Goal: Information Seeking & Learning: Check status

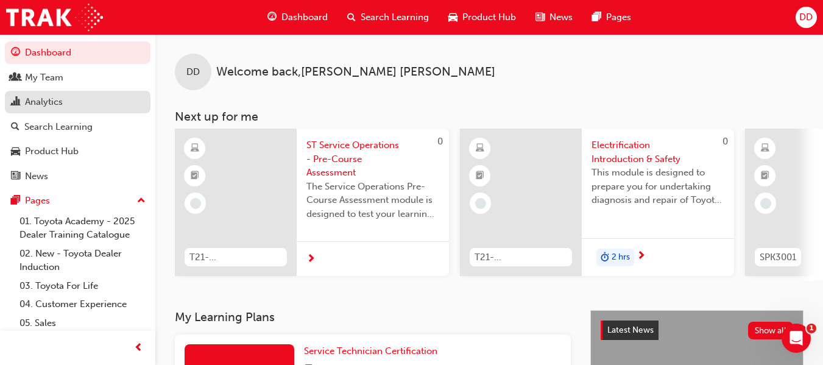
click at [58, 107] on div "Analytics" at bounding box center [44, 102] width 38 height 14
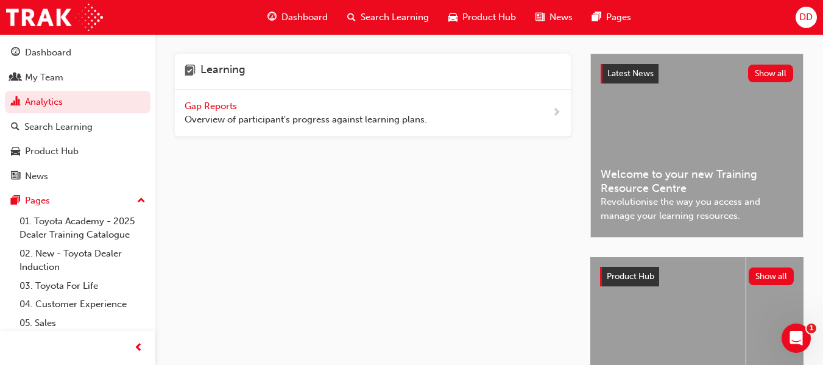
click at [300, 116] on span "Overview of participant's progress against learning plans." at bounding box center [306, 120] width 242 height 14
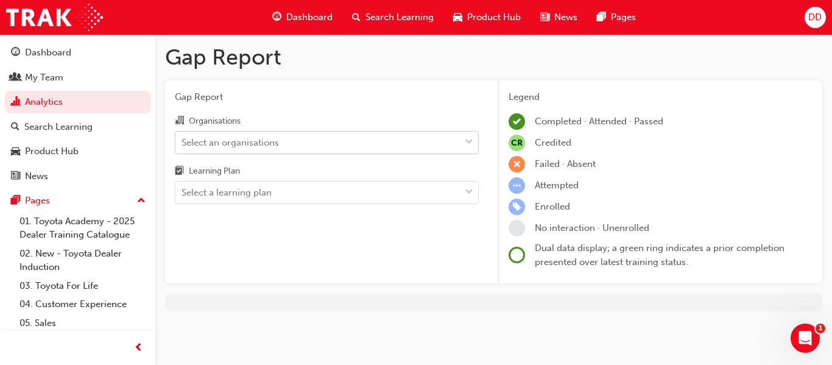
click at [403, 135] on div "Select an organisations" at bounding box center [317, 142] width 285 height 21
click at [183, 136] on input "Organisations Select an organisations" at bounding box center [182, 141] width 1 height 10
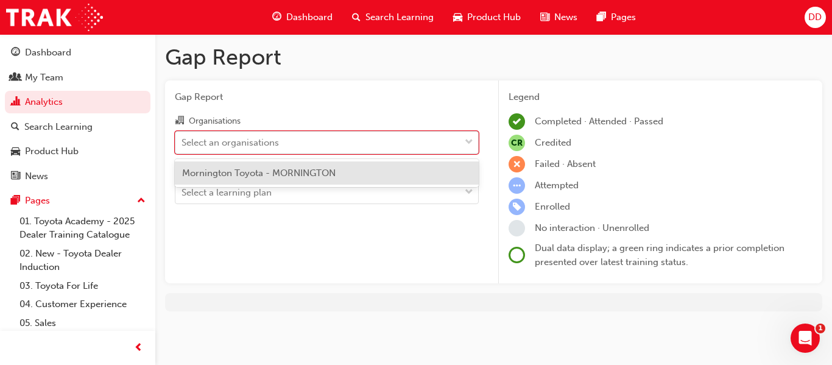
click at [307, 143] on div "Select an organisations" at bounding box center [317, 142] width 285 height 21
click at [183, 143] on input "Organisations option Mornington Toyota - MORNINGTON focused, 1 of 1. 1 result a…" at bounding box center [182, 141] width 1 height 10
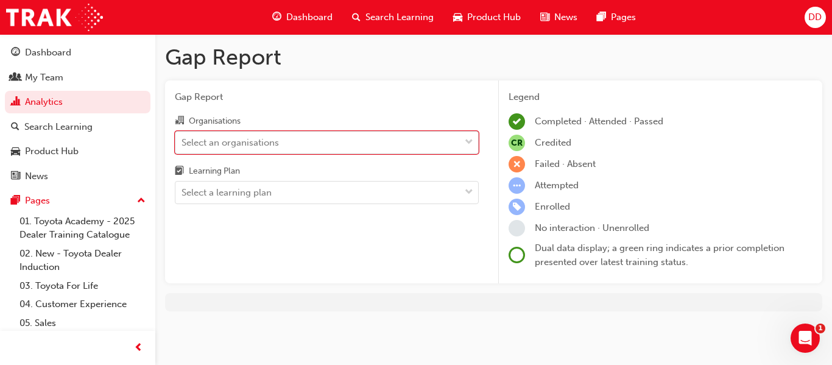
click at [267, 139] on div "Select an organisations" at bounding box center [230, 142] width 97 height 14
click at [183, 139] on input "Organisations 0 results available. Select is focused ,type to refine list, pres…" at bounding box center [182, 141] width 1 height 10
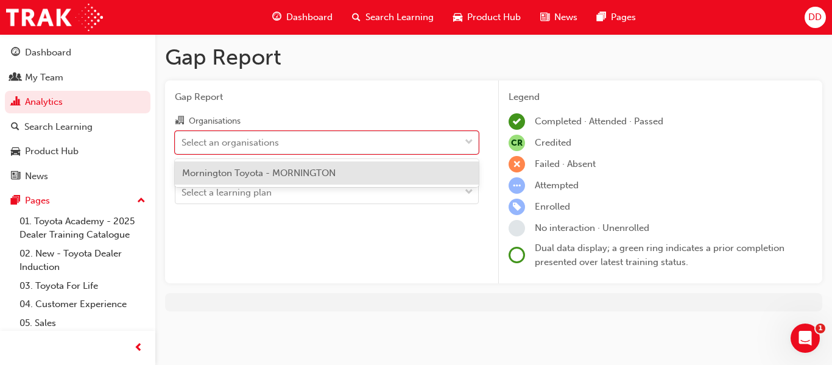
click at [291, 173] on span "Mornington Toyota - MORNINGTON" at bounding box center [259, 173] width 154 height 11
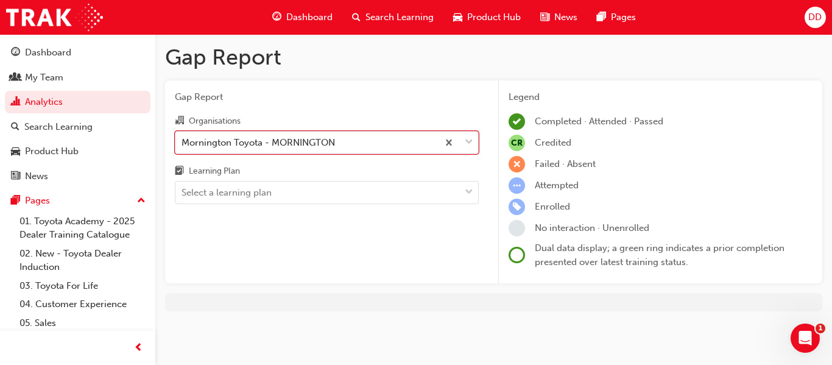
click at [354, 141] on div "Mornington Toyota - MORNINGTON" at bounding box center [306, 142] width 263 height 21
click at [183, 141] on input "Organisations option Mornington Toyota - MORNINGTON, selected. 0 results availa…" at bounding box center [182, 141] width 1 height 10
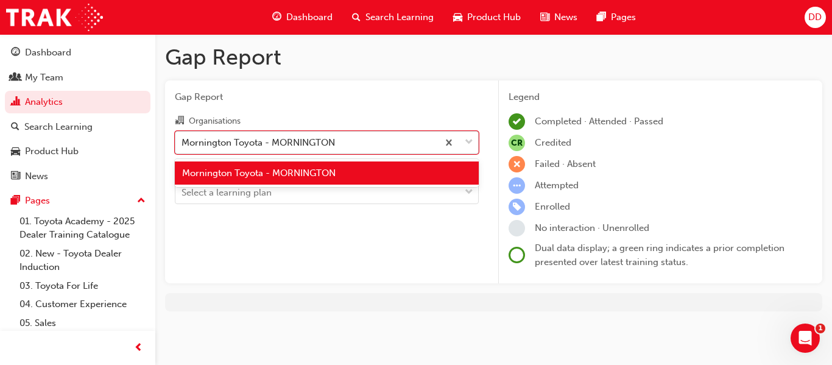
click at [354, 141] on div "Mornington Toyota - MORNINGTON" at bounding box center [306, 142] width 263 height 21
click at [183, 141] on input "Organisations option Mornington Toyota - MORNINGTON, selected. option Morningto…" at bounding box center [182, 141] width 1 height 10
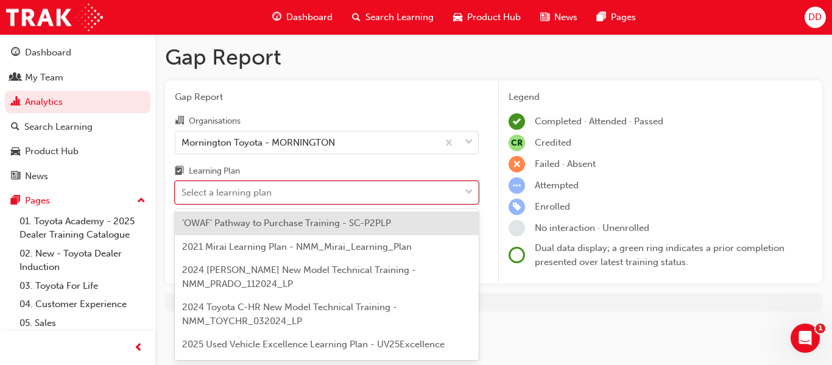
click at [271, 193] on div "Select a learning plan" at bounding box center [227, 193] width 90 height 14
click at [183, 193] on input "Learning Plan option 'OWAF' Pathway to Purchase Training - SC-P2PLP focused, 1 …" at bounding box center [182, 192] width 1 height 10
click at [271, 191] on div "Select a learning plan" at bounding box center [227, 193] width 90 height 14
click at [183, 191] on input "Learning Plan option 'OWAF' Pathway to Purchase Training - SC-P2PLP focused, 1 …" at bounding box center [182, 192] width 1 height 10
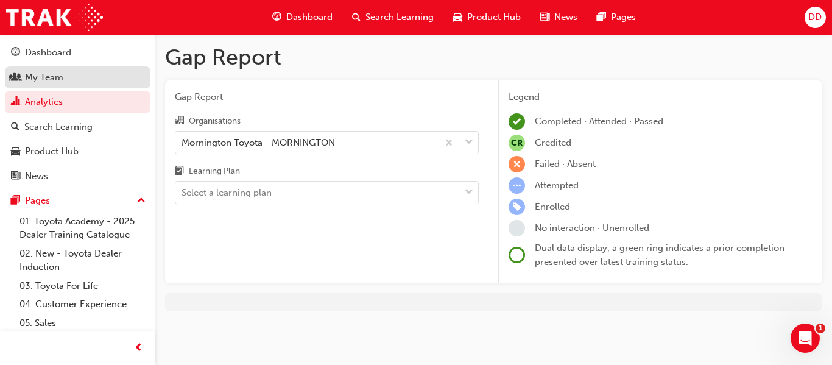
click at [40, 79] on div "My Team" at bounding box center [44, 78] width 38 height 14
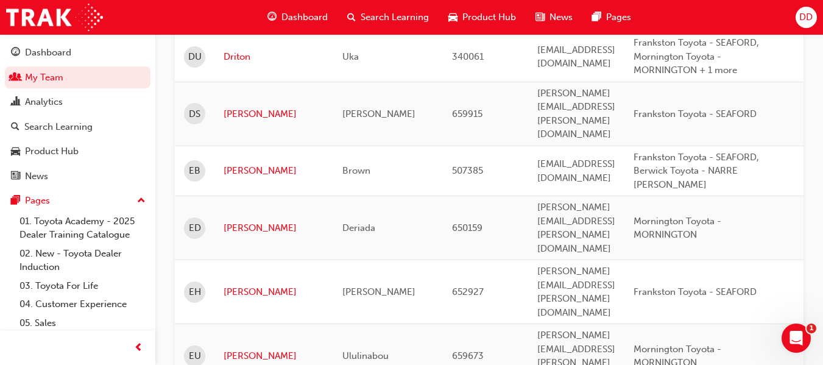
scroll to position [1898, 0]
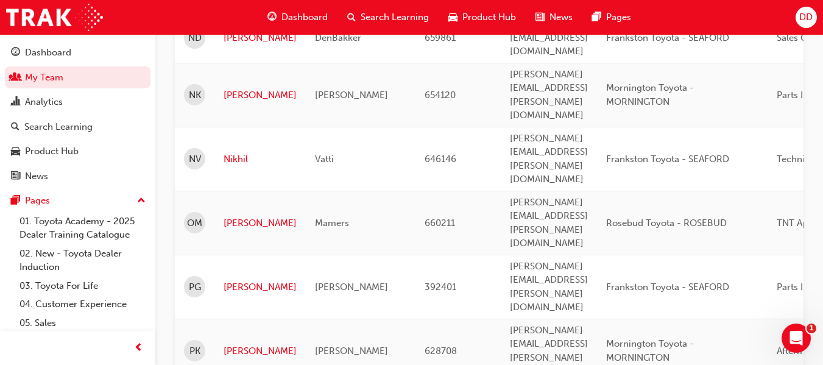
scroll to position [1888, 0]
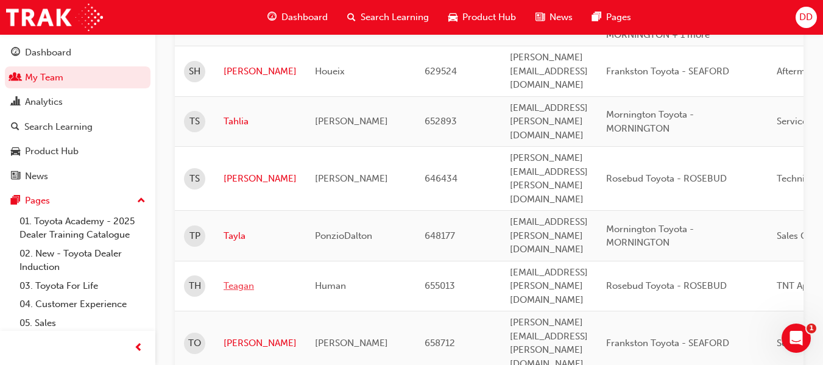
click at [241, 279] on link "Teagan" at bounding box center [260, 286] width 73 height 14
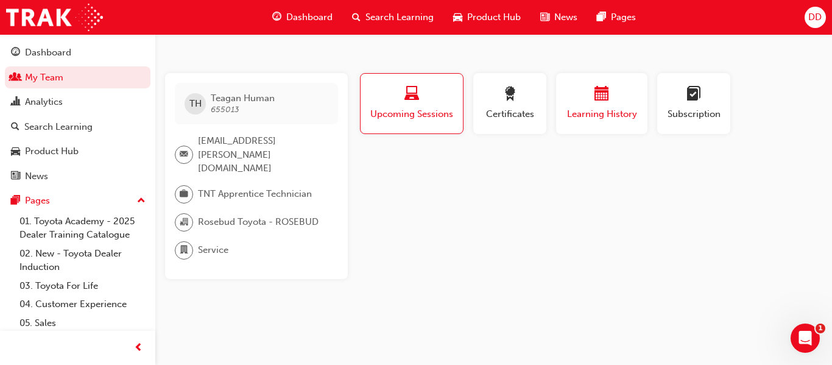
click at [590, 116] on span "Learning History" at bounding box center [601, 114] width 73 height 14
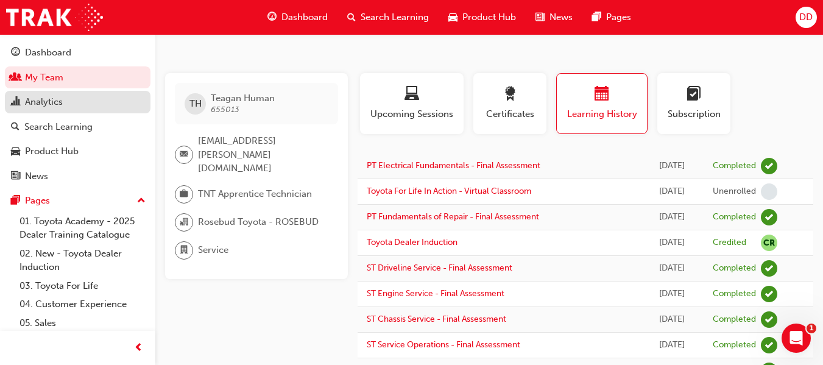
click at [51, 105] on div "Analytics" at bounding box center [44, 102] width 38 height 14
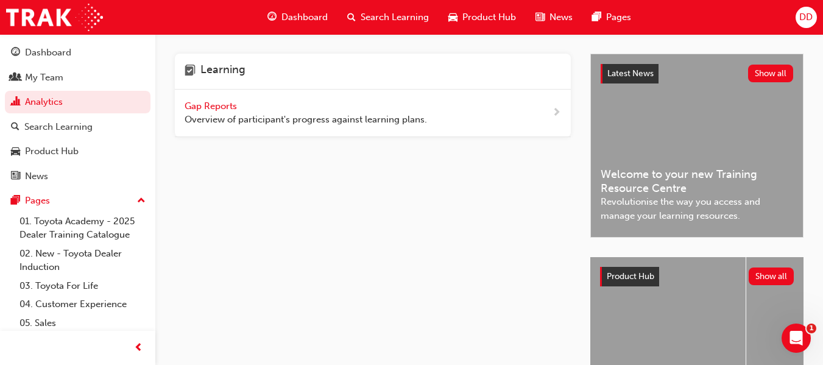
click at [209, 101] on span "Gap Reports" at bounding box center [212, 106] width 55 height 11
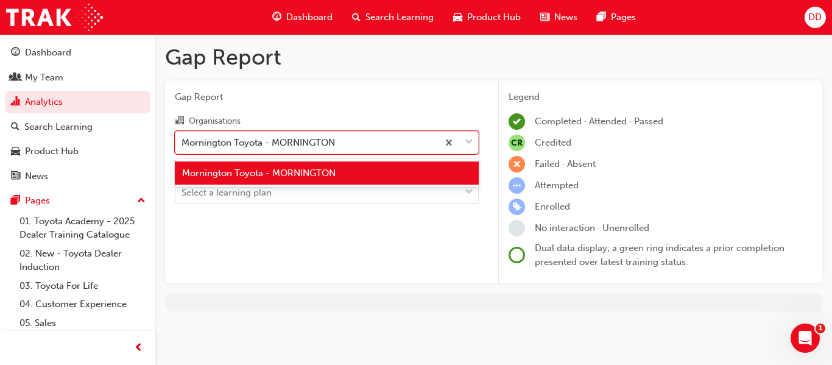
click at [227, 147] on div "Mornington Toyota - MORNINGTON" at bounding box center [259, 142] width 154 height 14
click at [183, 147] on input "Organisations option Mornington Toyota - MORNINGTON focused, 1 of 1. 1 result a…" at bounding box center [182, 141] width 1 height 10
click at [225, 147] on div "Mornington Toyota - MORNINGTON" at bounding box center [259, 142] width 154 height 14
click at [183, 147] on input "Organisations option Mornington Toyota - MORNINGTON focused, 1 of 1. 1 result a…" at bounding box center [182, 141] width 1 height 10
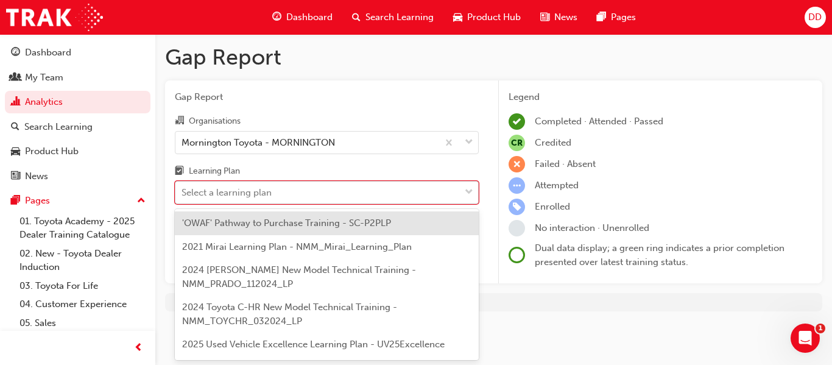
click at [219, 188] on div "Select a learning plan" at bounding box center [227, 193] width 90 height 14
click at [183, 188] on input "Learning Plan option 'OWAF' Pathway to Purchase Training - SC-P2PLP focused, 1 …" at bounding box center [182, 192] width 1 height 10
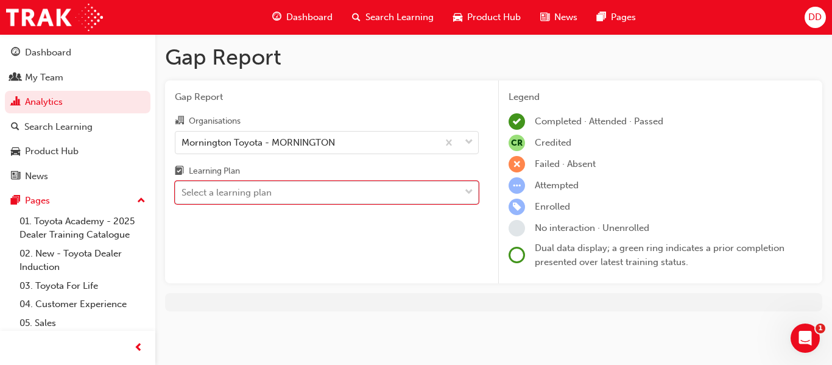
click at [214, 197] on div "Select a learning plan" at bounding box center [227, 193] width 90 height 14
click at [183, 197] on input "Learning Plan 0 results available. Select is focused ,type to refine list, pres…" at bounding box center [182, 192] width 1 height 10
